Goal: Task Accomplishment & Management: Manage account settings

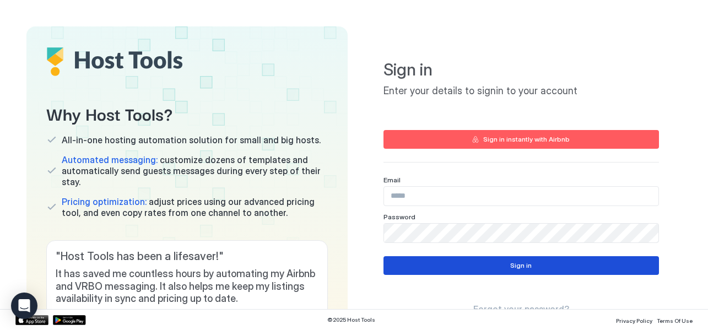
type input "**********"
click at [510, 264] on div "Sign in" at bounding box center [520, 265] width 21 height 10
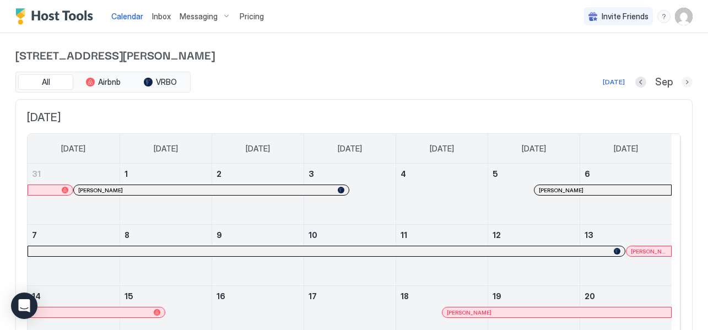
click at [681, 82] on button "Next month" at bounding box center [686, 82] width 11 height 11
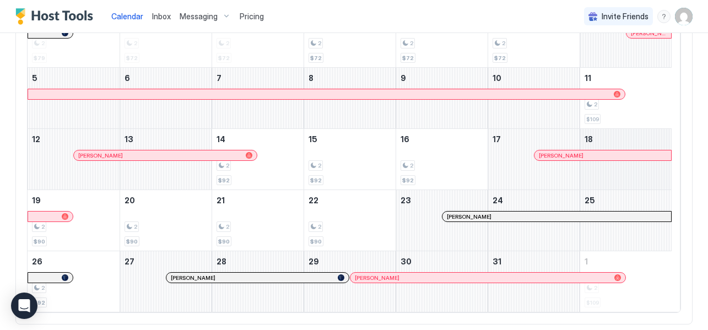
scroll to position [165, 0]
